Goal: Task Accomplishment & Management: Complete application form

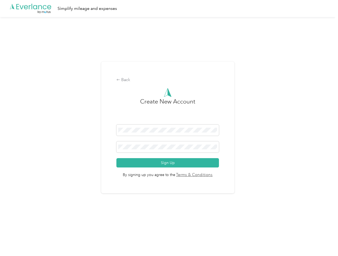
click at [169, 121] on h3 "Create New Account" at bounding box center [167, 110] width 55 height 27
click at [169, 9] on div ".cls-1 { fill: #00adee; } .cls-2 { fill: #fff; } .cls-3 { fill: #707372; } .cls…" at bounding box center [167, 8] width 335 height 17
click at [169, 80] on div "Back" at bounding box center [167, 80] width 103 height 6
click at [169, 162] on button "Sign Up" at bounding box center [167, 162] width 103 height 9
